Goal: Transaction & Acquisition: Purchase product/service

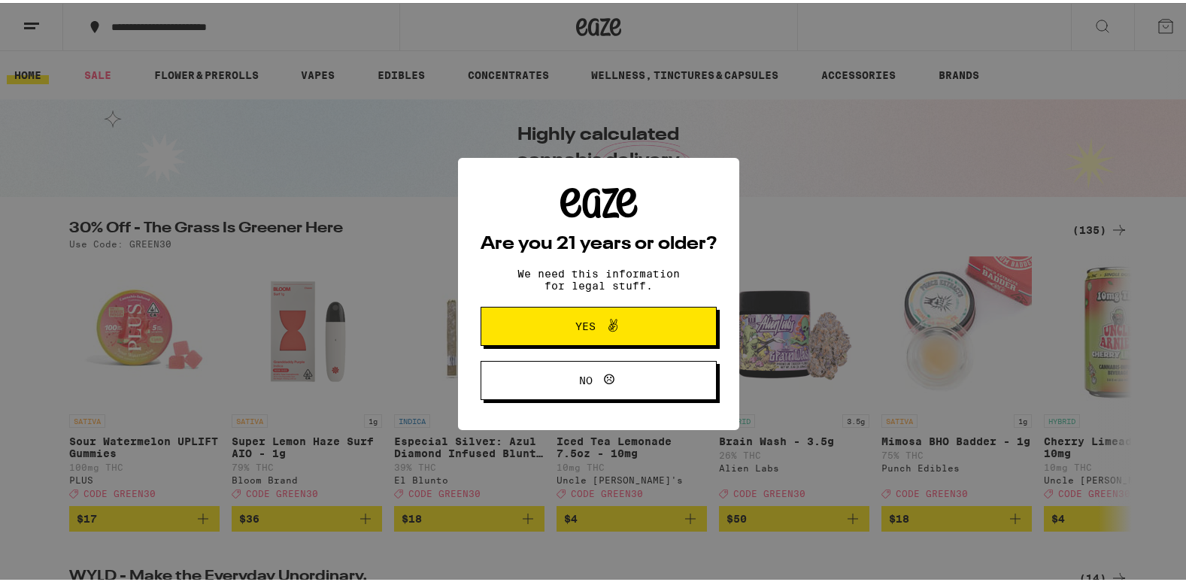
click at [21, 336] on div "Are you 21 years or older? We need this information for legal stuff. Yes No" at bounding box center [598, 291] width 1197 height 582
click at [495, 320] on button "Yes" at bounding box center [599, 323] width 236 height 39
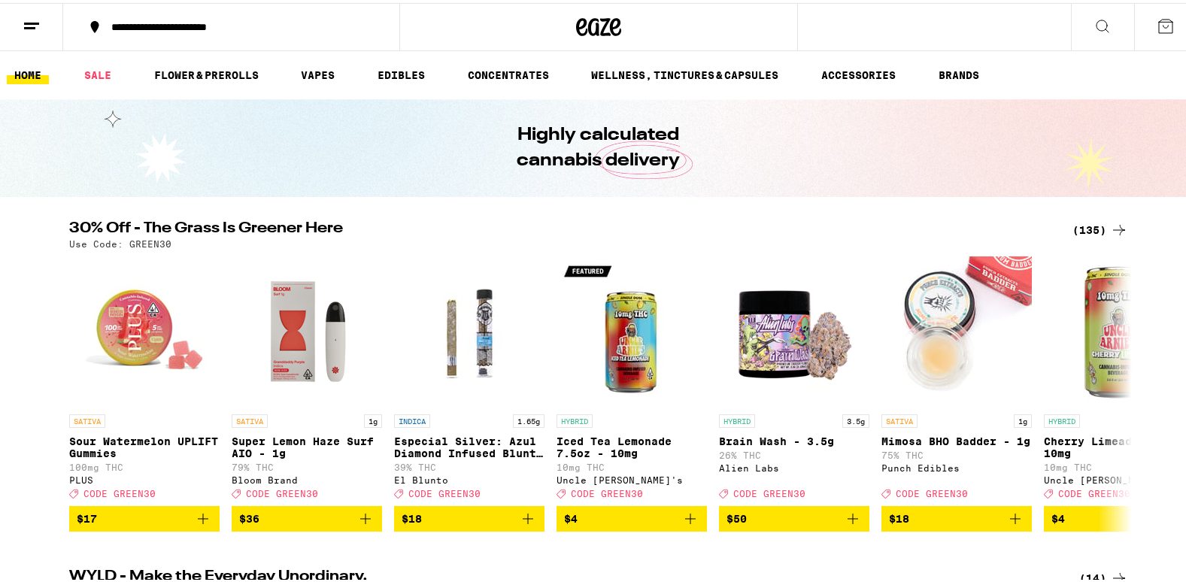
click at [1085, 232] on div "(135)" at bounding box center [1101, 227] width 56 height 18
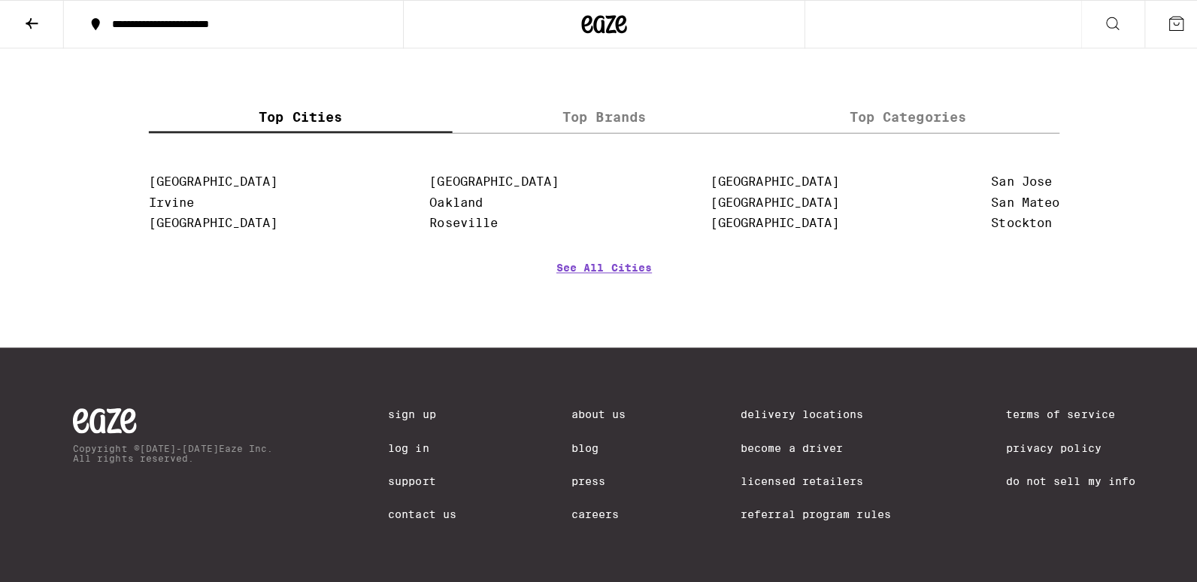
scroll to position [8194, 0]
